Goal: Go to known website: Access a specific website the user already knows

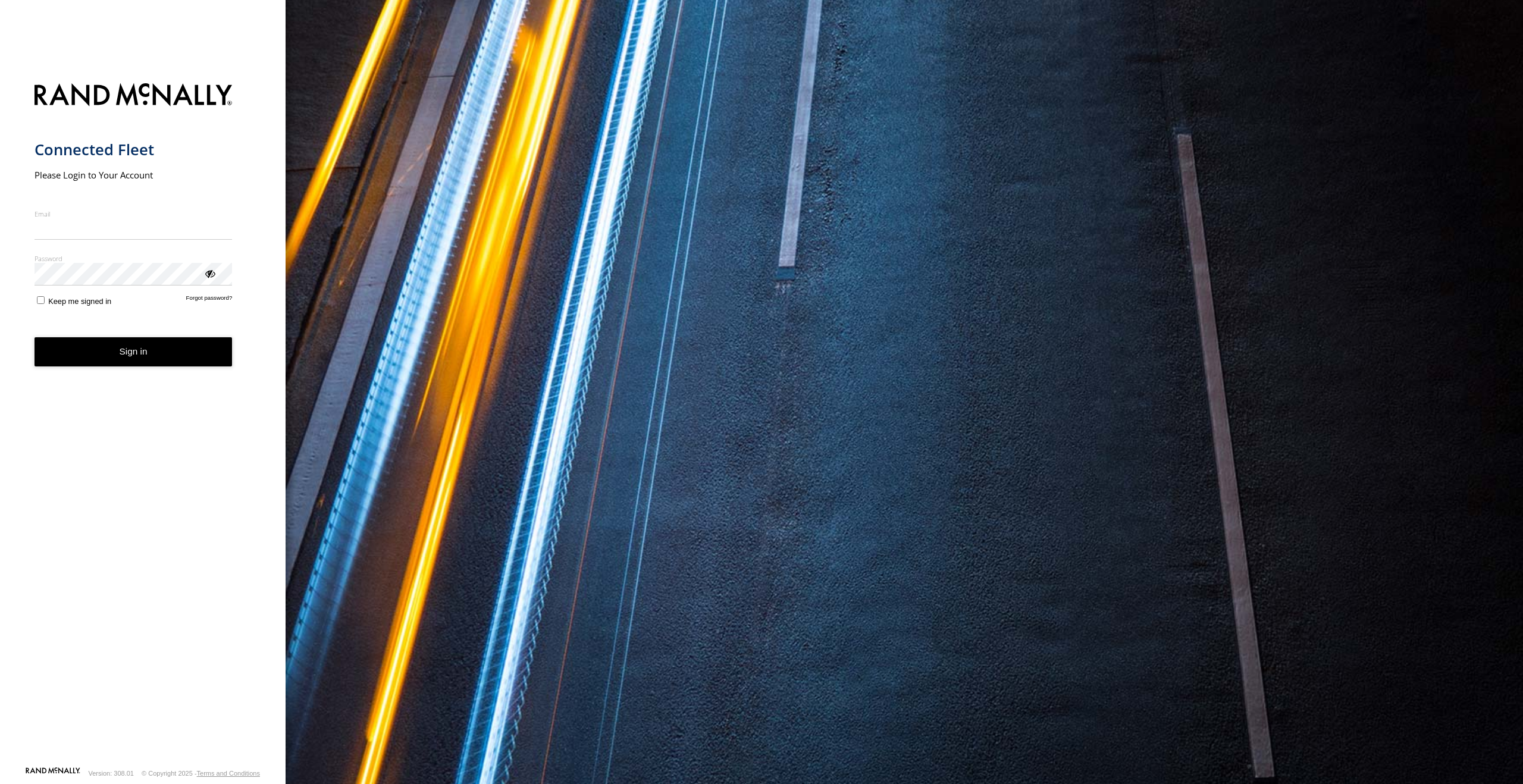
type input "**********"
click at [131, 365] on button "Sign in" at bounding box center [134, 352] width 198 height 30
click at [135, 350] on button "Sign in" at bounding box center [134, 352] width 198 height 30
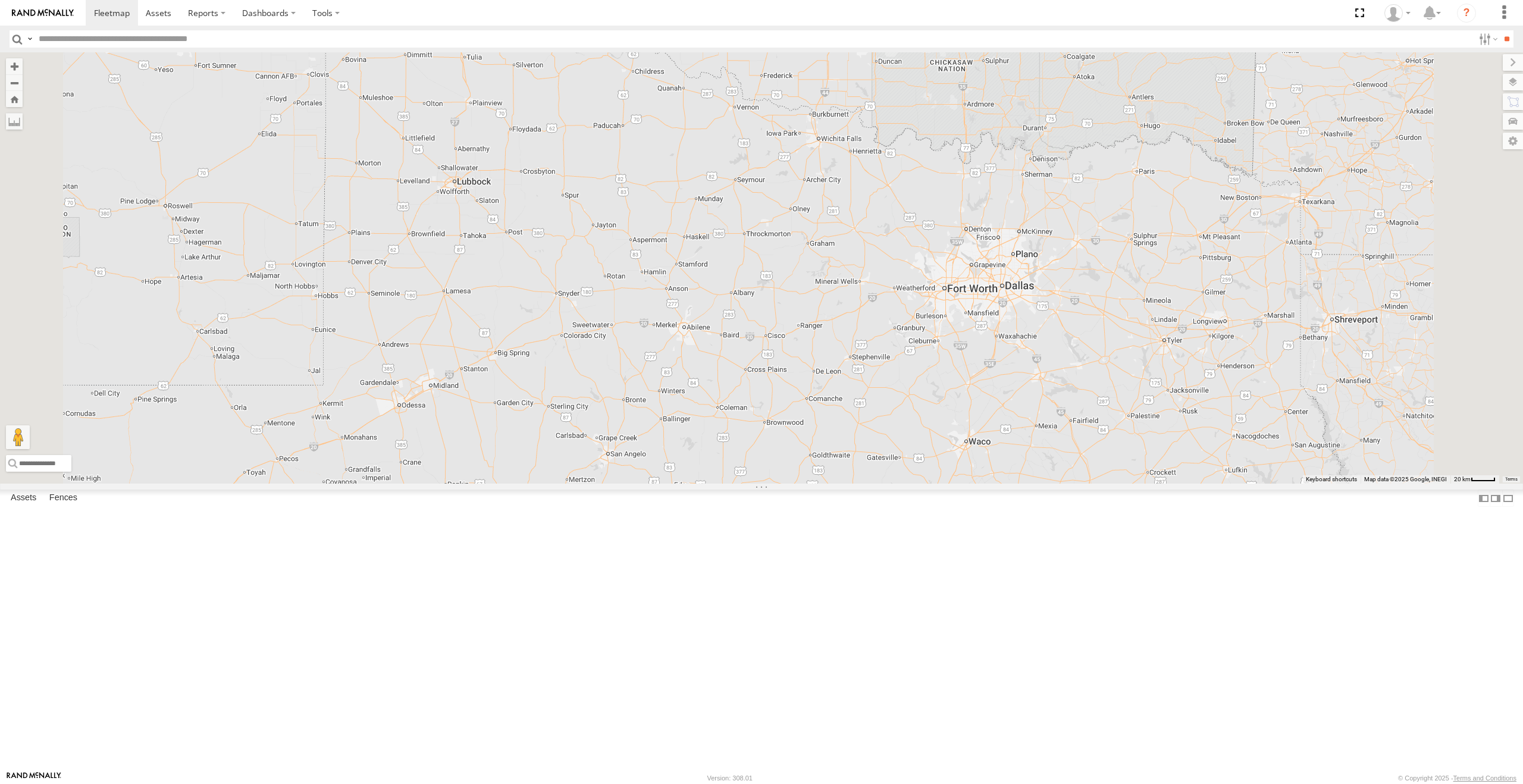
click at [0, 0] on link at bounding box center [0, 0] width 0 height 0
